Goal: Check status

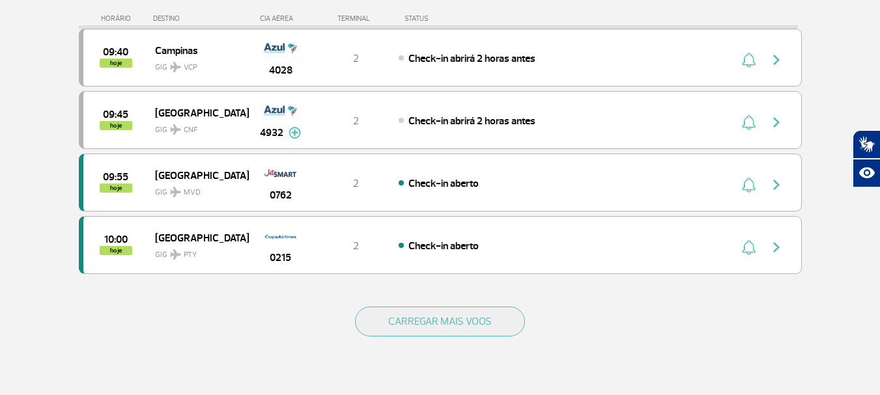
scroll to position [1303, 0]
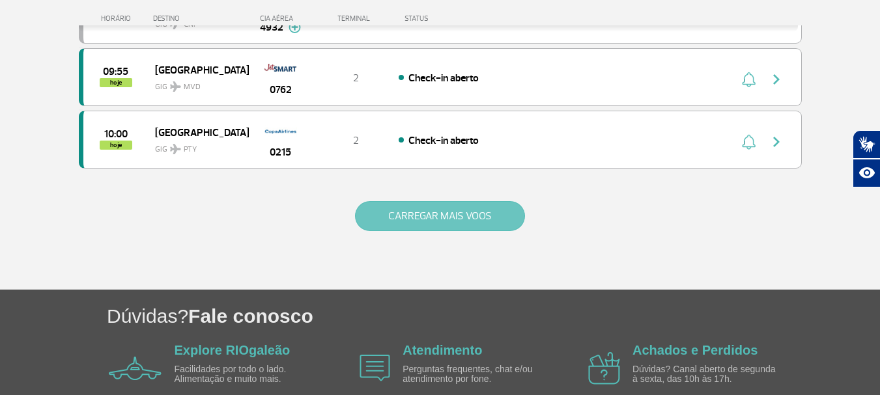
click at [471, 210] on button "CARREGAR MAIS VOOS" at bounding box center [440, 216] width 170 height 30
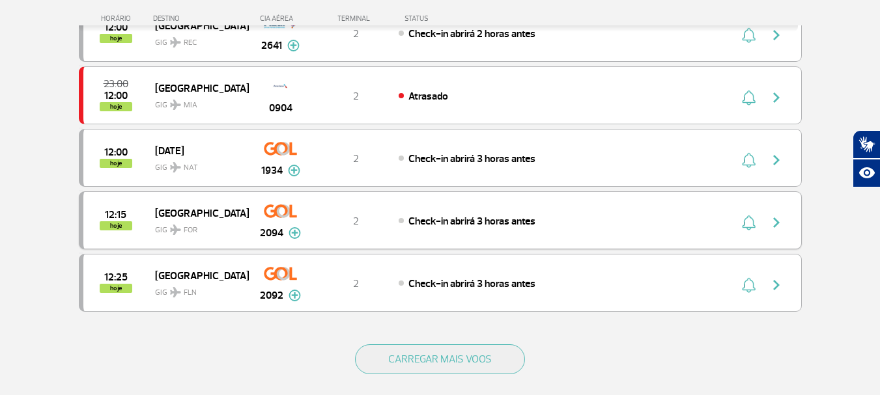
scroll to position [2475, 0]
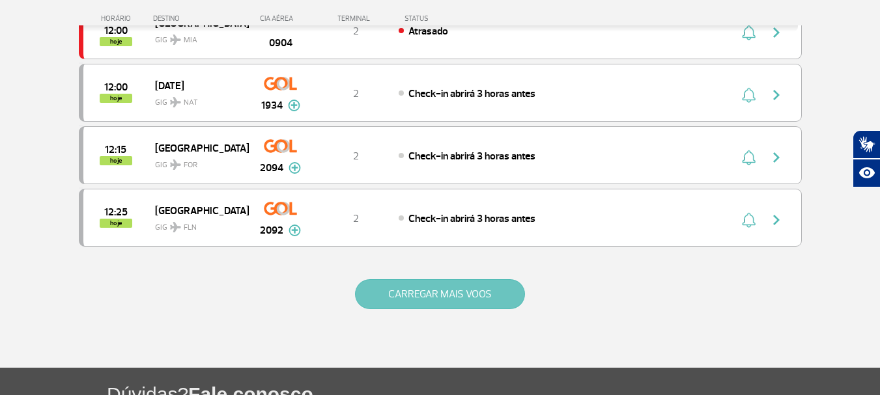
click at [434, 296] on button "CARREGAR MAIS VOOS" at bounding box center [440, 294] width 170 height 30
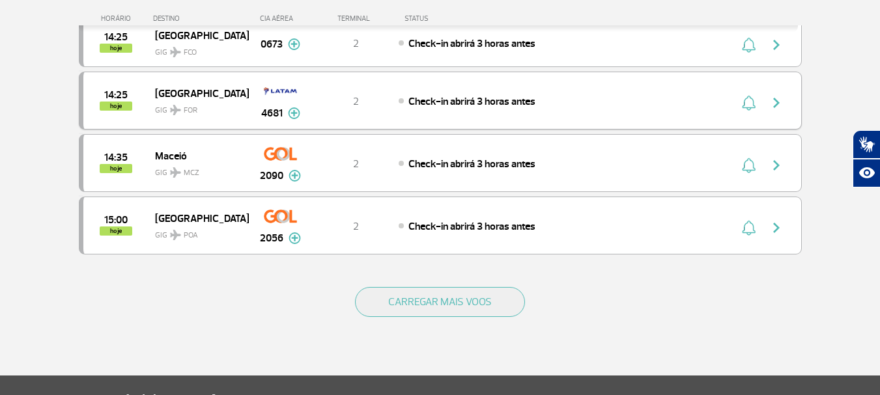
scroll to position [3712, 0]
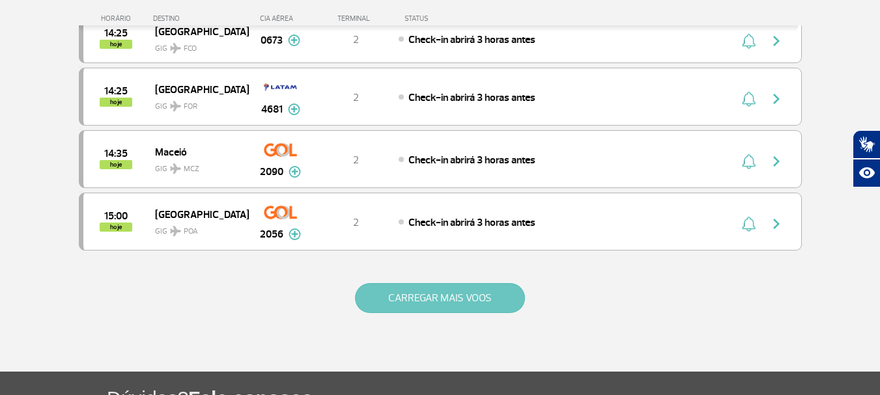
click at [441, 295] on button "CARREGAR MAIS VOOS" at bounding box center [440, 298] width 170 height 30
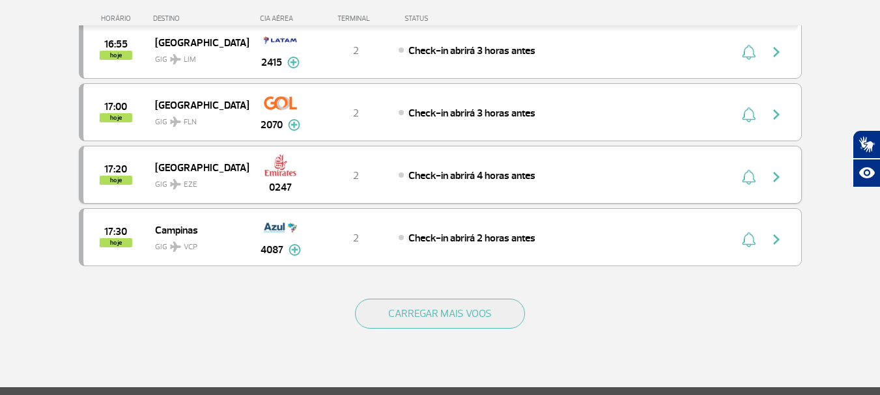
scroll to position [4950, 0]
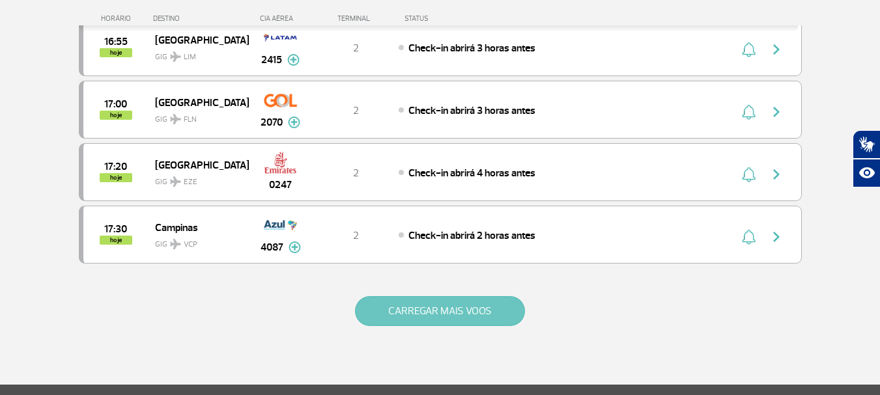
click at [438, 316] on button "CARREGAR MAIS VOOS" at bounding box center [440, 311] width 170 height 30
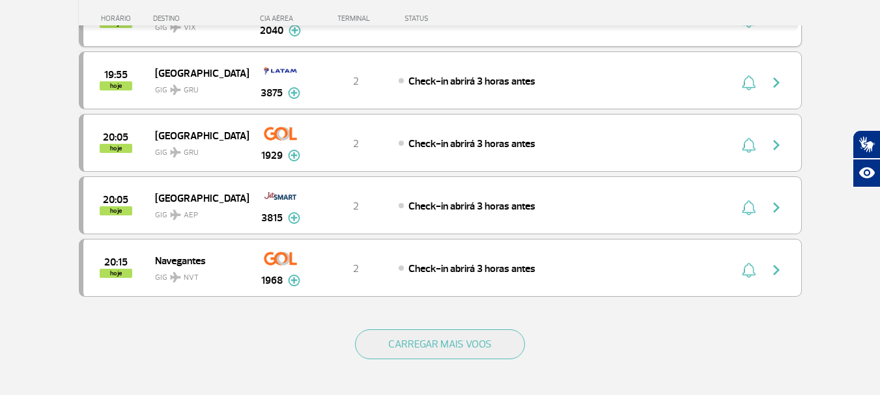
scroll to position [6187, 0]
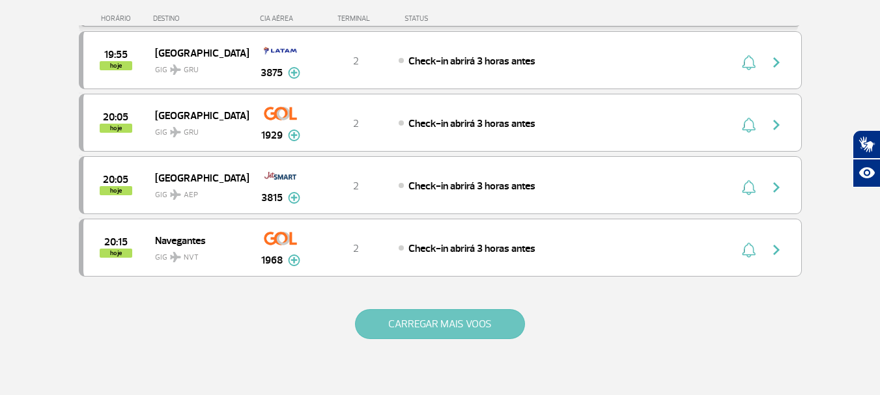
click at [419, 329] on button "CARREGAR MAIS VOOS" at bounding box center [440, 324] width 170 height 30
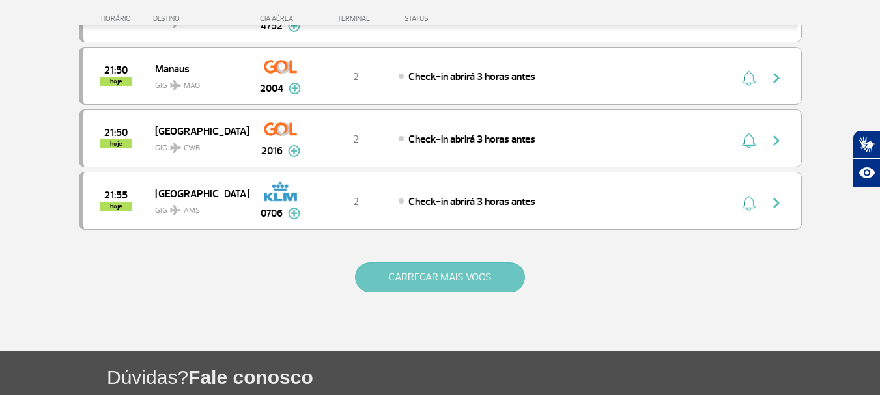
scroll to position [7490, 0]
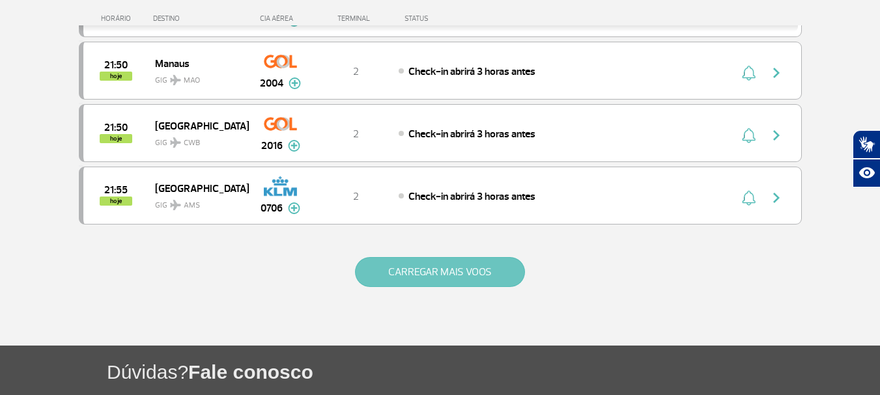
click at [417, 274] on button "CARREGAR MAIS VOOS" at bounding box center [440, 272] width 170 height 30
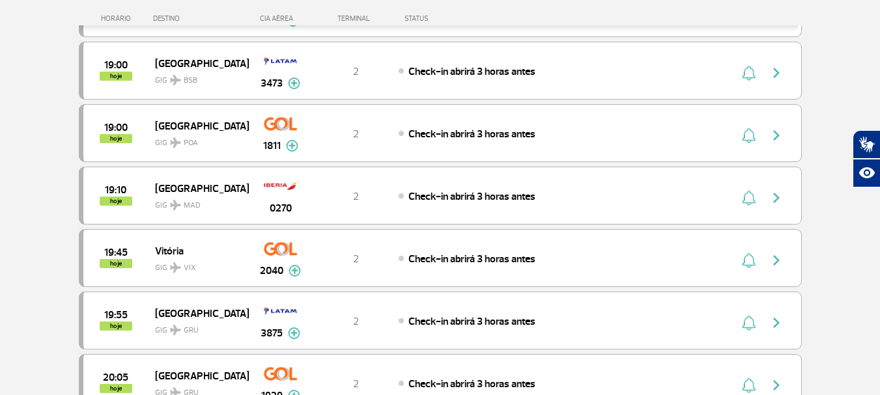
scroll to position [5666, 0]
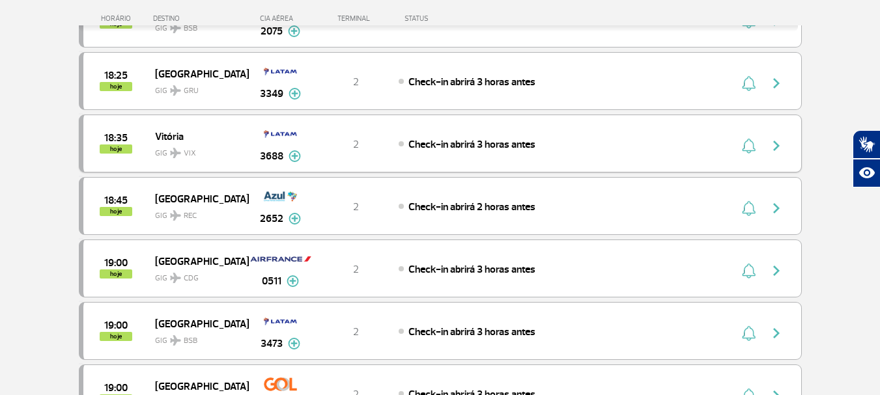
click at [778, 147] on img "button" at bounding box center [777, 146] width 16 height 16
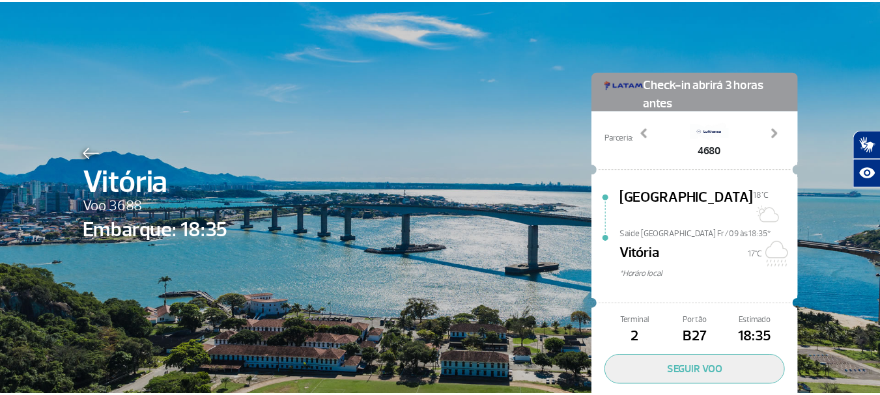
scroll to position [60, 0]
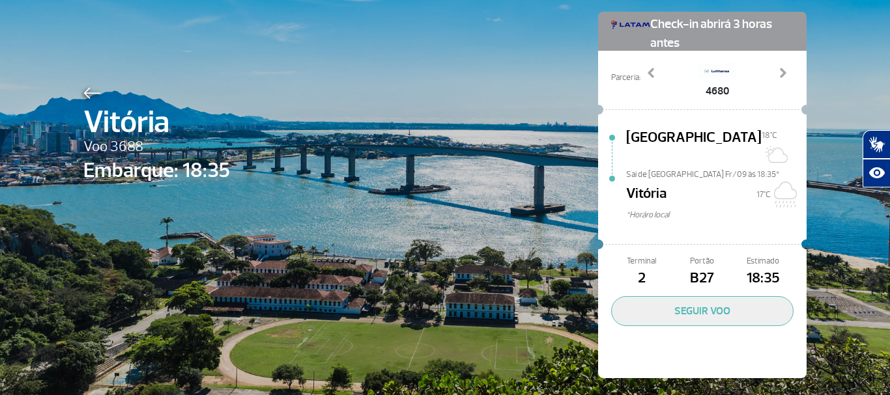
click at [89, 92] on img at bounding box center [91, 93] width 17 height 12
